Goal: Information Seeking & Learning: Learn about a topic

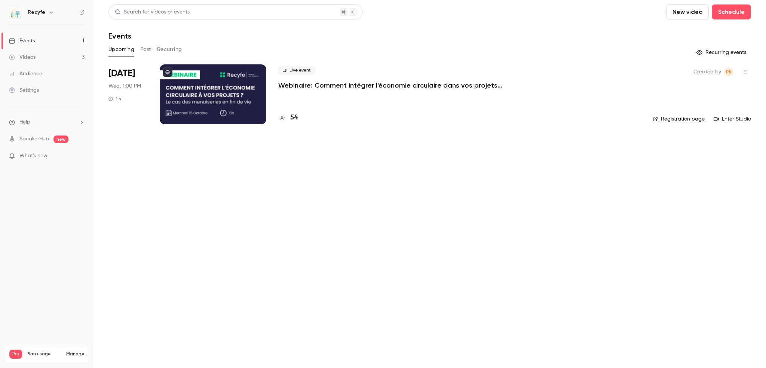
click at [290, 117] on h4 "54" at bounding box center [293, 118] width 7 height 10
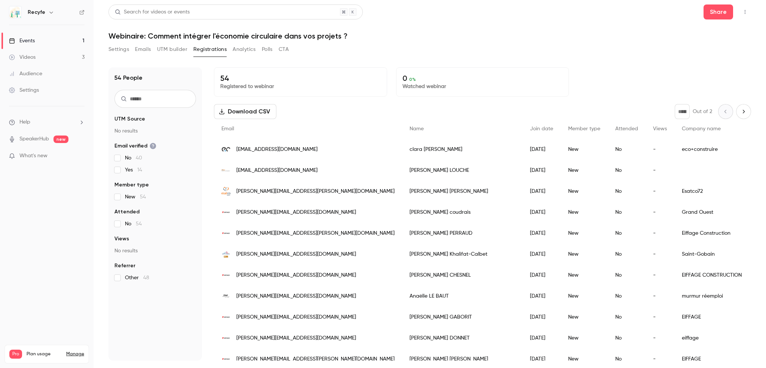
click at [45, 41] on link "Events 1" at bounding box center [46, 41] width 93 height 16
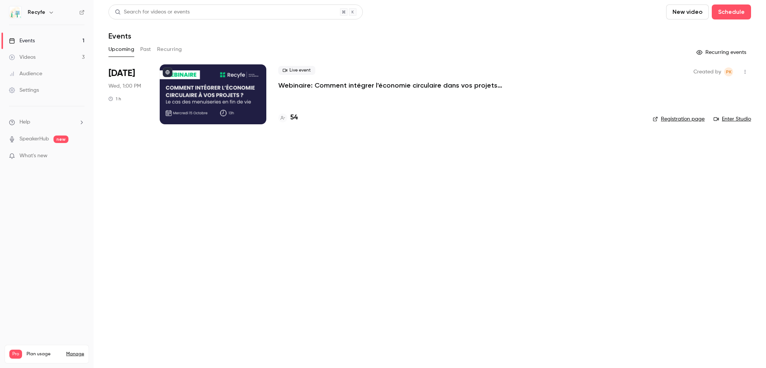
click at [50, 61] on link "Videos 3" at bounding box center [46, 57] width 93 height 16
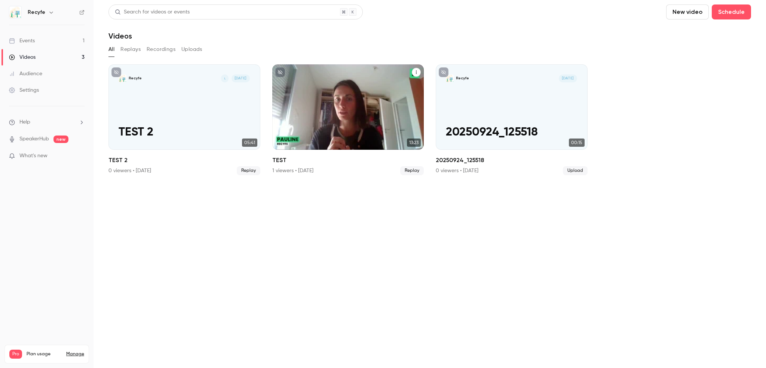
click at [352, 123] on div "Recyfe [DATE] TEST" at bounding box center [348, 106] width 152 height 85
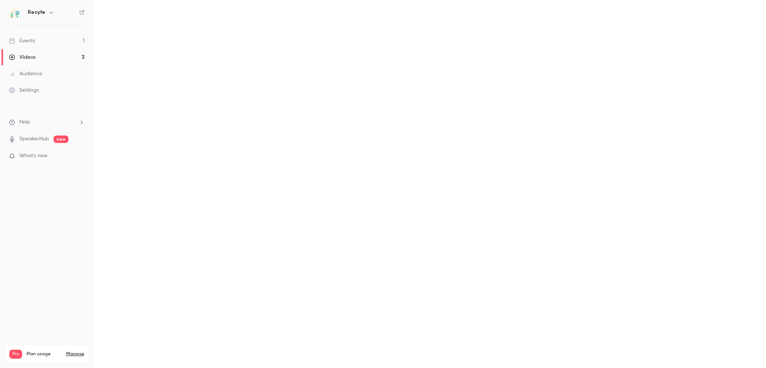
click at [352, 123] on main at bounding box center [429, 184] width 672 height 368
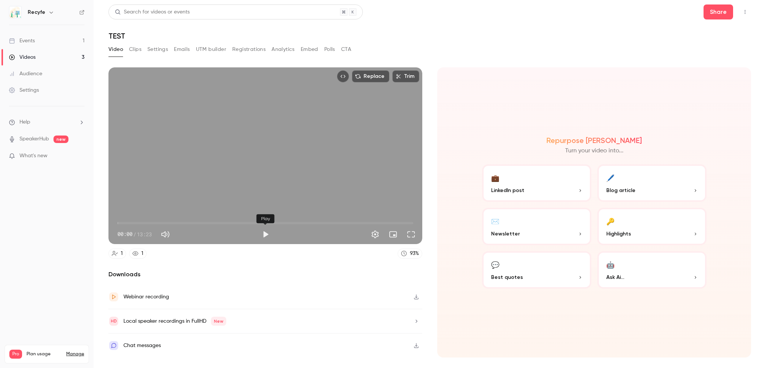
click at [261, 236] on button "Play" at bounding box center [265, 234] width 15 height 15
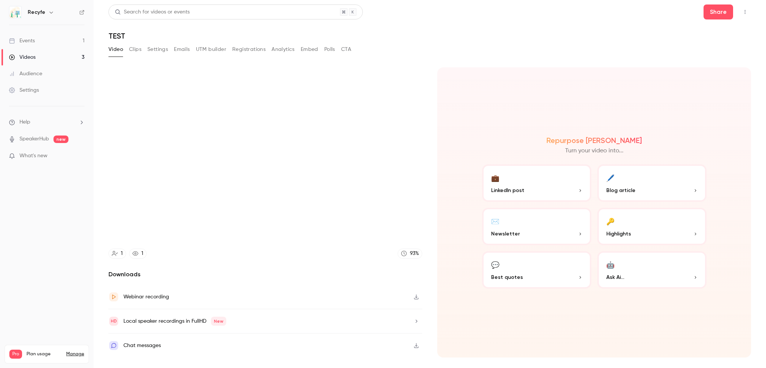
type input "***"
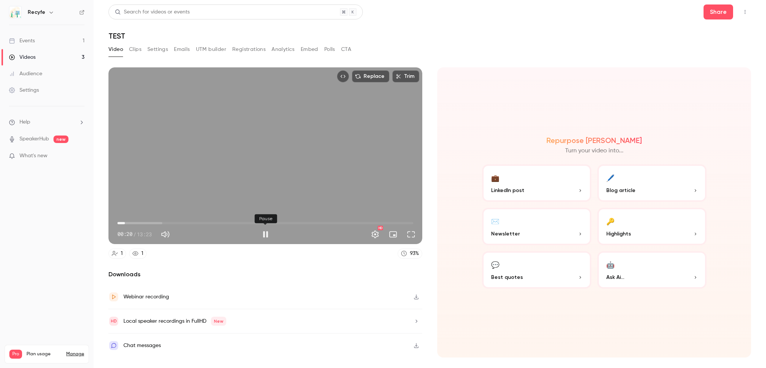
click at [265, 232] on button "Pause" at bounding box center [265, 234] width 15 height 15
type input "**"
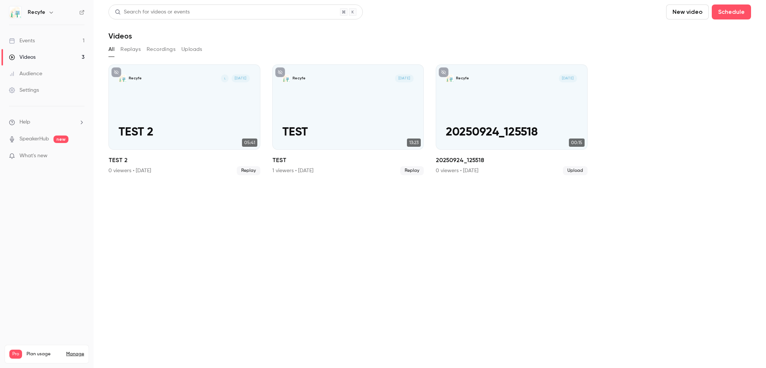
click at [39, 43] on link "Events 1" at bounding box center [46, 41] width 93 height 16
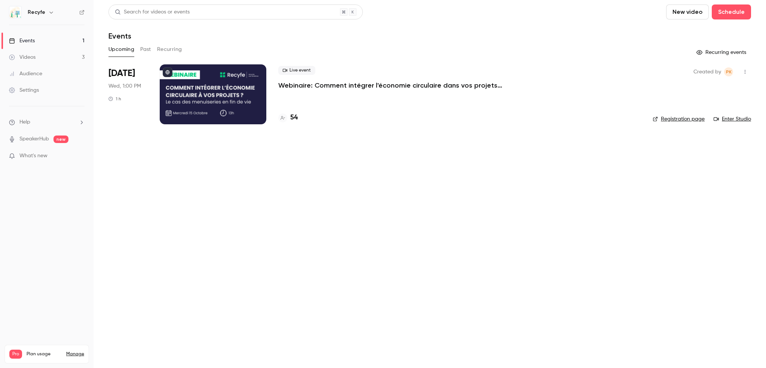
click at [348, 87] on p "Webinaire: Comment intégrer l'économie circulaire dans vos projets ?" at bounding box center [390, 85] width 224 height 9
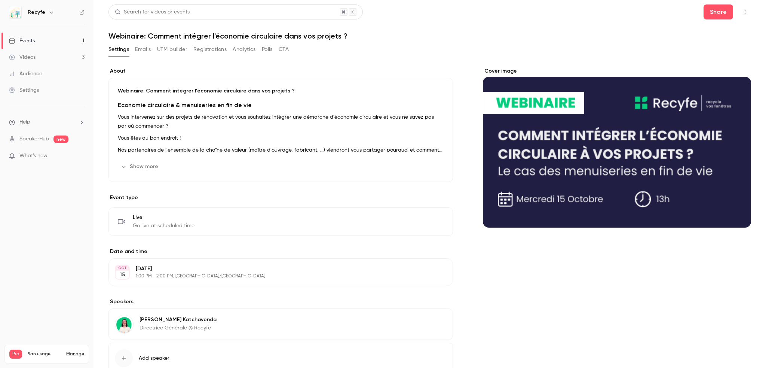
click at [138, 168] on button "Show more" at bounding box center [140, 166] width 45 height 12
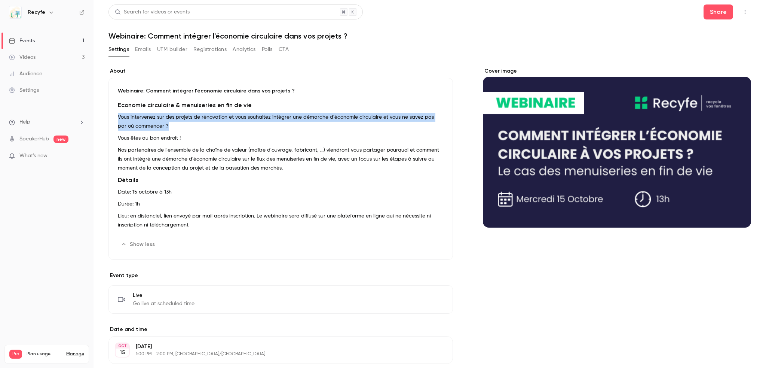
drag, startPoint x: 118, startPoint y: 116, endPoint x: 159, endPoint y: 128, distance: 42.8
click at [159, 128] on p "Vous intervenez sur des projets de rénovation et vous souhaitez intégrer une dé…" at bounding box center [281, 122] width 326 height 18
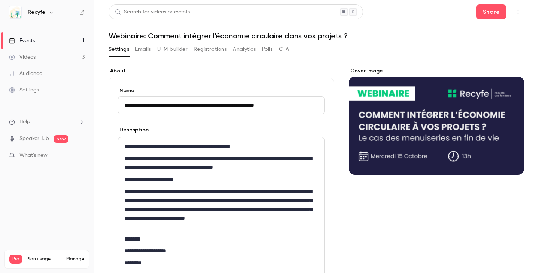
click at [37, 42] on link "Events 1" at bounding box center [46, 41] width 93 height 16
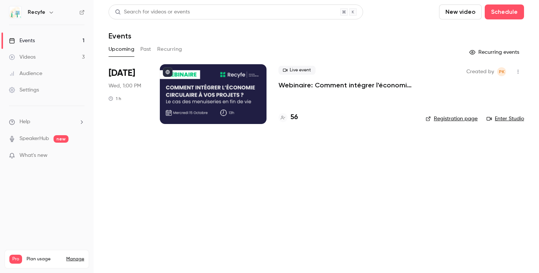
click at [317, 85] on p "Webinaire: Comment intégrer l'économie circulaire dans vos projets ?" at bounding box center [345, 85] width 135 height 9
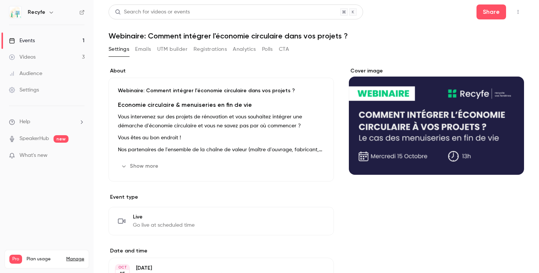
scroll to position [146, 0]
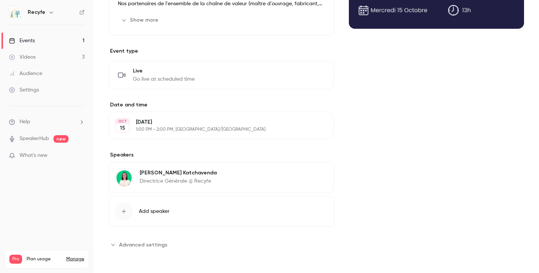
click at [190, 131] on p "1:00 PM - 2:00 PM, [GEOGRAPHIC_DATA]/[GEOGRAPHIC_DATA]" at bounding box center [215, 130] width 158 height 6
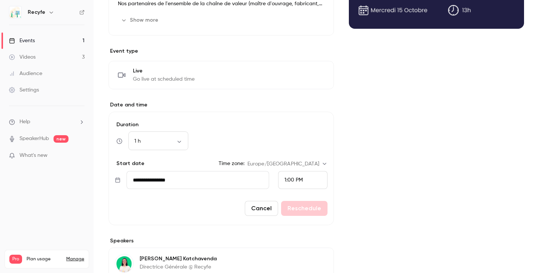
click at [397, 171] on div "Cover image" at bounding box center [436, 129] width 175 height 416
click at [391, 157] on div "Cover image" at bounding box center [436, 129] width 175 height 416
